Goal: Transaction & Acquisition: Purchase product/service

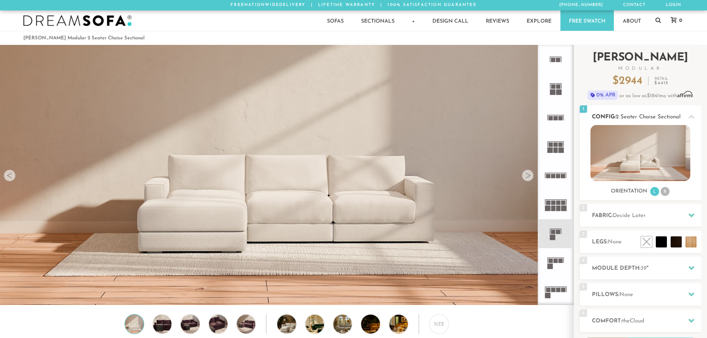
click at [664, 194] on li "R" at bounding box center [664, 191] width 9 height 9
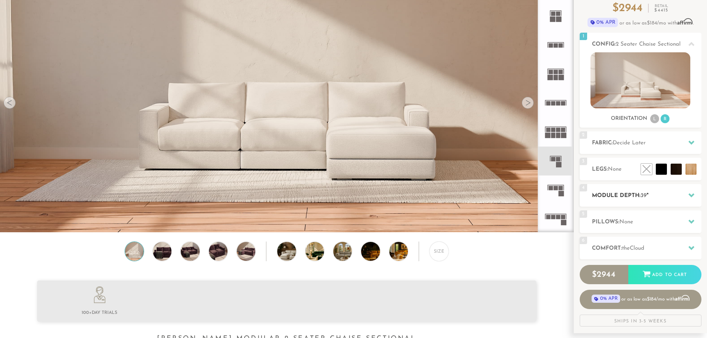
scroll to position [74, 0]
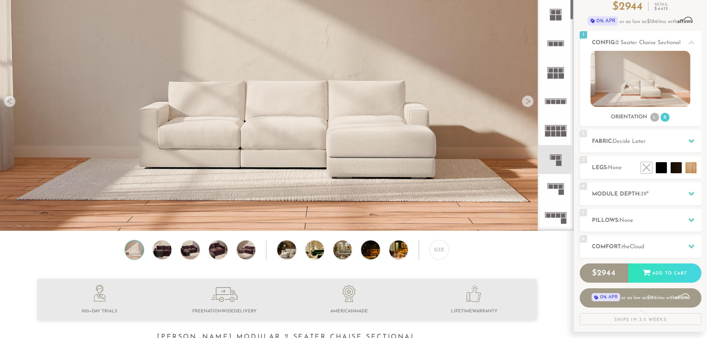
click at [548, 191] on icon at bounding box center [555, 188] width 29 height 29
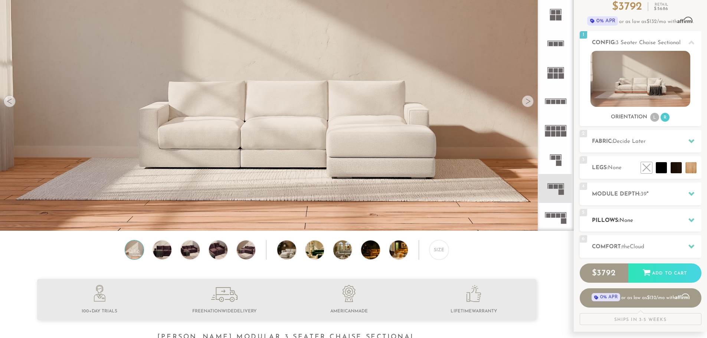
click at [611, 213] on div "5 Pillows: None" at bounding box center [640, 220] width 122 height 23
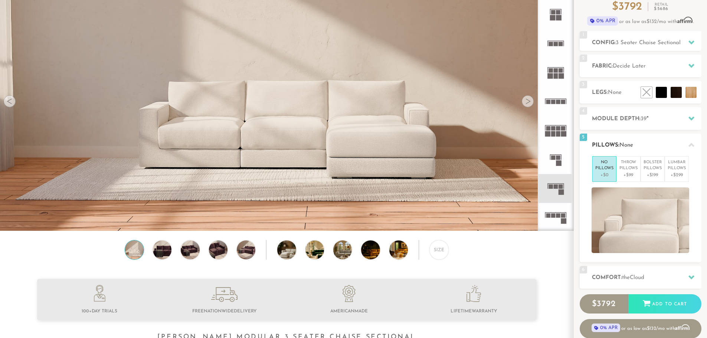
click at [615, 140] on div "5 Pillows: None" at bounding box center [640, 145] width 122 height 23
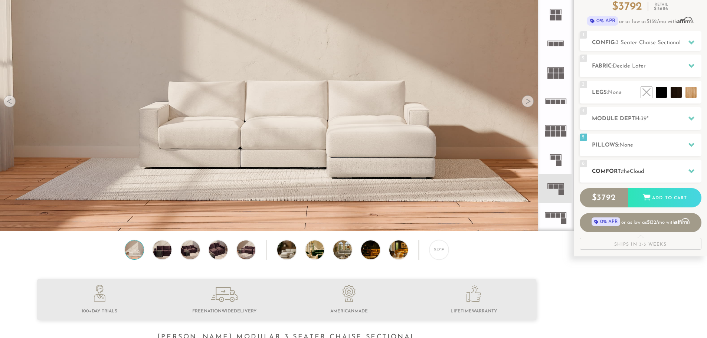
click at [627, 171] on span "the" at bounding box center [626, 172] width 8 height 6
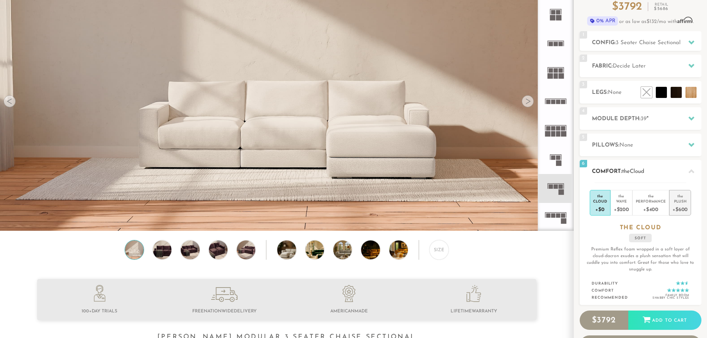
click at [683, 203] on div "Plush" at bounding box center [679, 200] width 15 height 5
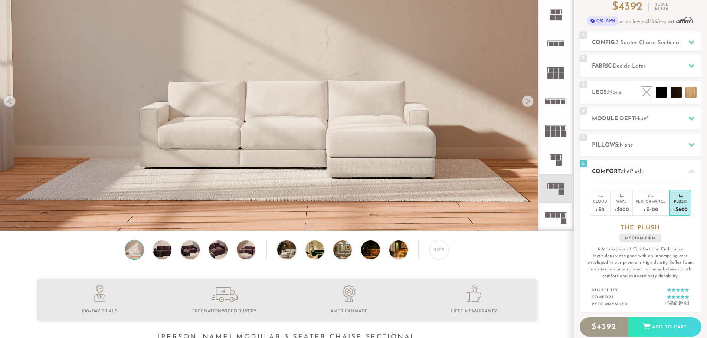
click at [675, 167] on h2 "Comfort: the Plush" at bounding box center [646, 171] width 109 height 9
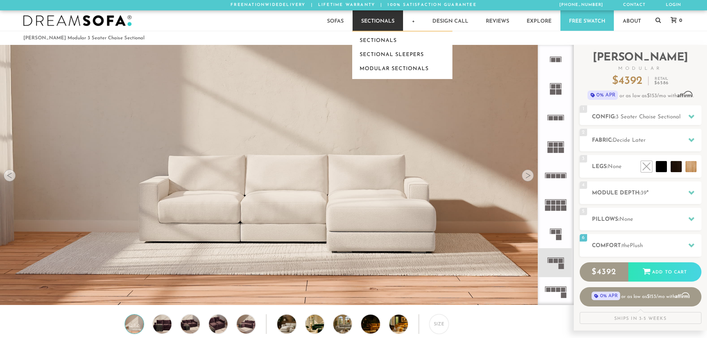
click at [372, 19] on link "Sectionals" at bounding box center [377, 20] width 50 height 20
